Goal: Information Seeking & Learning: Learn about a topic

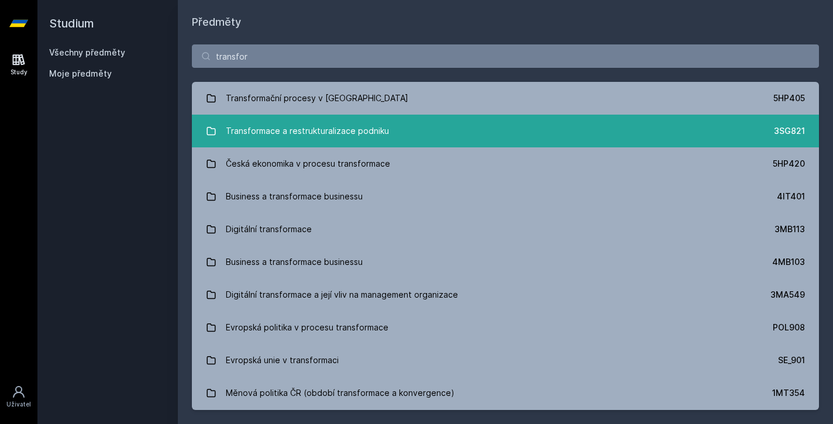
type input "transfor"
click at [343, 118] on link "Transformace a restrukturalizace podniku 3SG821" at bounding box center [505, 131] width 627 height 33
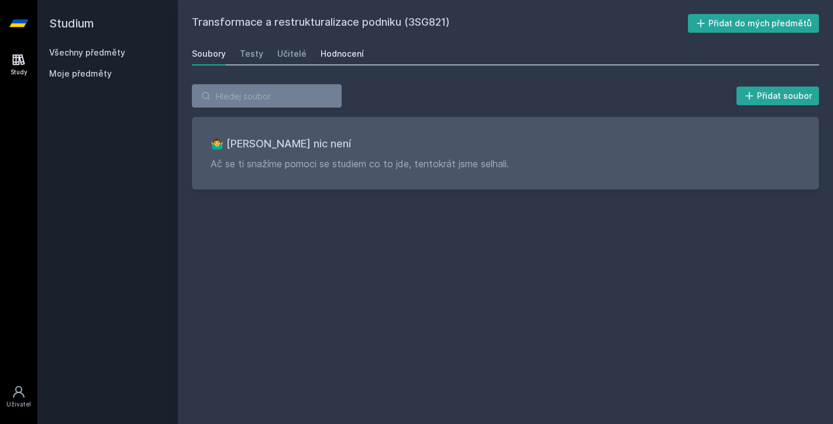
click at [339, 60] on link "Hodnocení" at bounding box center [342, 53] width 43 height 23
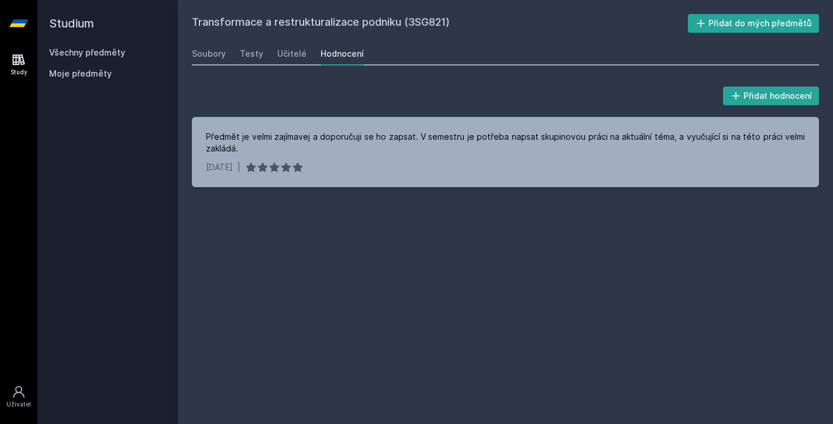
click at [86, 50] on link "Všechny předměty" at bounding box center [87, 52] width 76 height 10
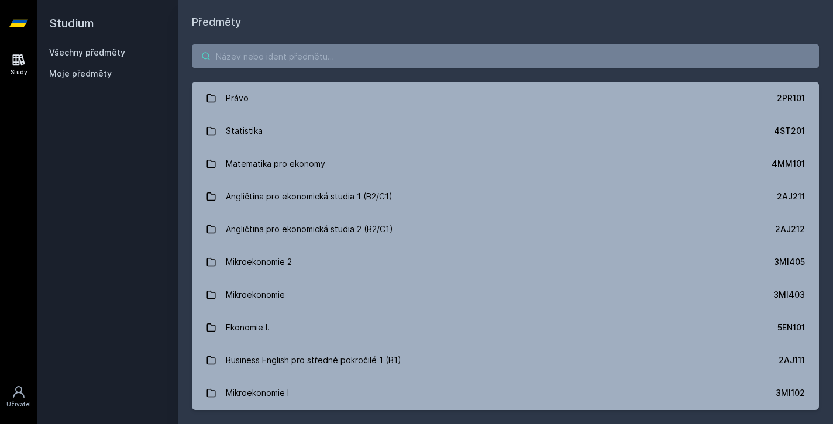
drag, startPoint x: 122, startPoint y: 45, endPoint x: 331, endPoint y: 62, distance: 209.5
click at [331, 62] on input "search" at bounding box center [505, 55] width 627 height 23
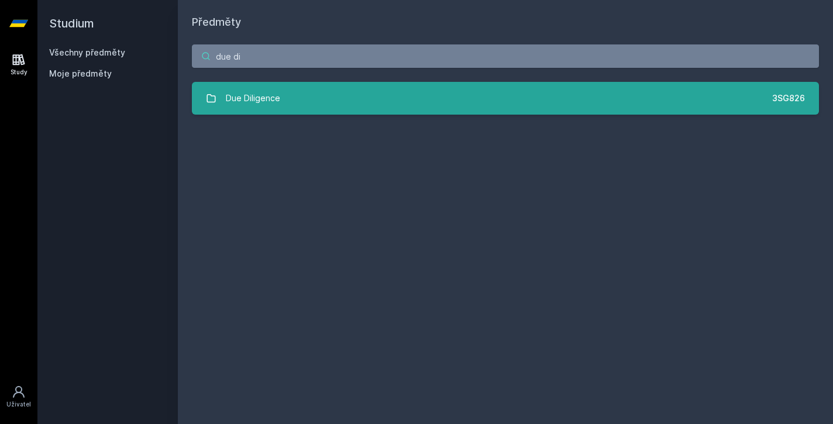
type input "due di"
click at [315, 94] on link "Due Diligence 3SG826" at bounding box center [505, 98] width 627 height 33
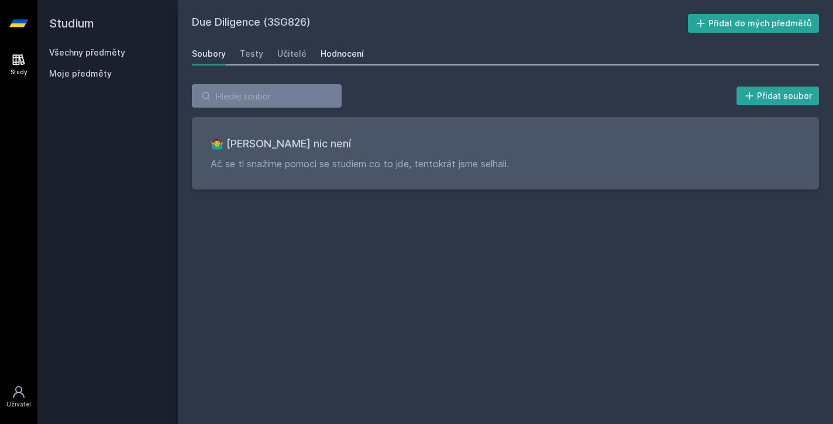
click at [322, 44] on link "Hodnocení" at bounding box center [342, 53] width 43 height 23
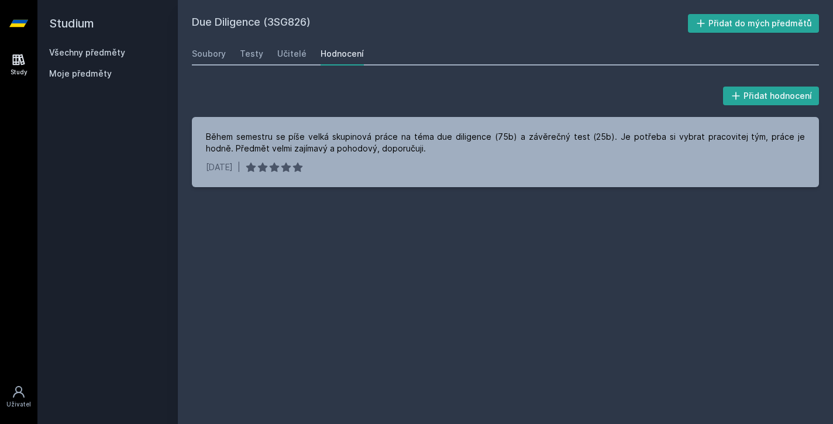
click at [79, 61] on div "Všechny předměty Moje předměty" at bounding box center [107, 65] width 117 height 37
click at [83, 53] on link "Všechny předměty" at bounding box center [87, 52] width 76 height 10
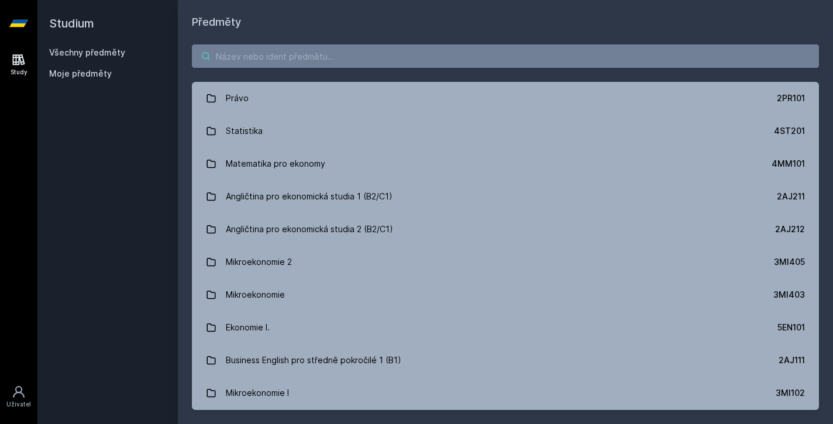
click at [248, 55] on input "search" at bounding box center [505, 55] width 627 height 23
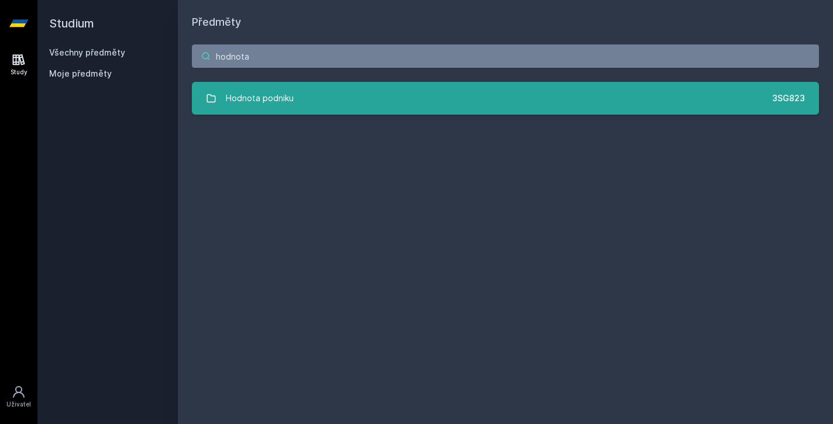
type input "hodnota"
click at [301, 106] on link "Hodnota podniku 3SG823" at bounding box center [505, 98] width 627 height 33
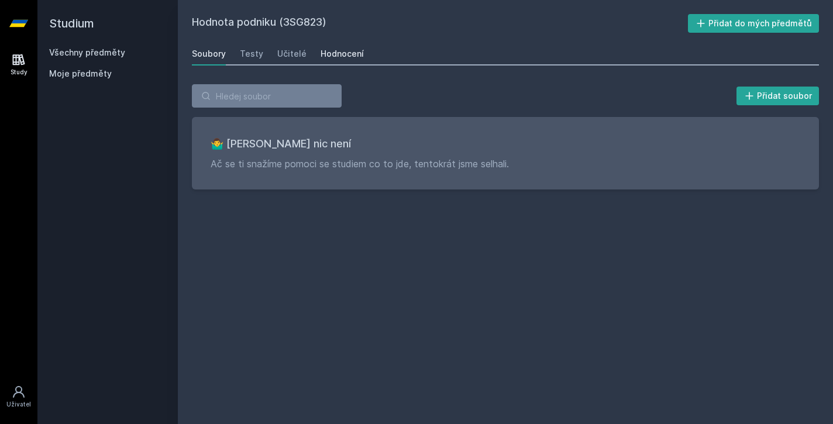
click at [326, 55] on div "Hodnocení" at bounding box center [342, 54] width 43 height 12
click at [122, 53] on link "Všechny předměty" at bounding box center [87, 52] width 76 height 10
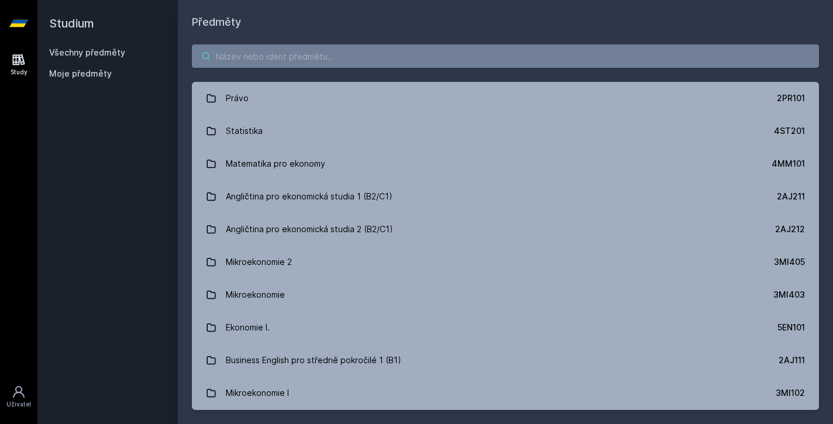
click at [258, 61] on input "search" at bounding box center [505, 55] width 627 height 23
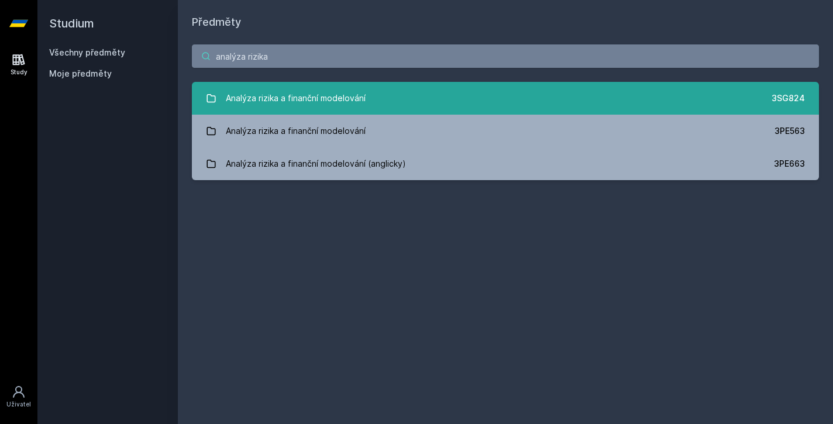
type input "analýza rizika"
click at [342, 111] on link "Analýza rizika a finanční modelování 3SG824" at bounding box center [505, 98] width 627 height 33
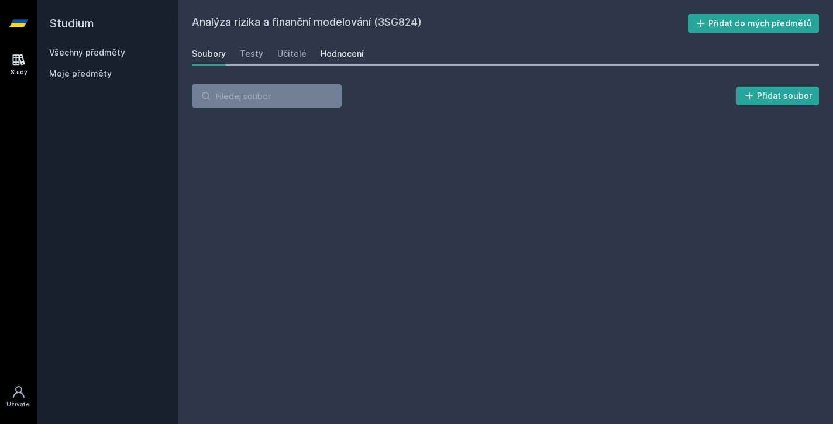
click at [337, 56] on div "Hodnocení" at bounding box center [342, 54] width 43 height 12
